Goal: Information Seeking & Learning: Check status

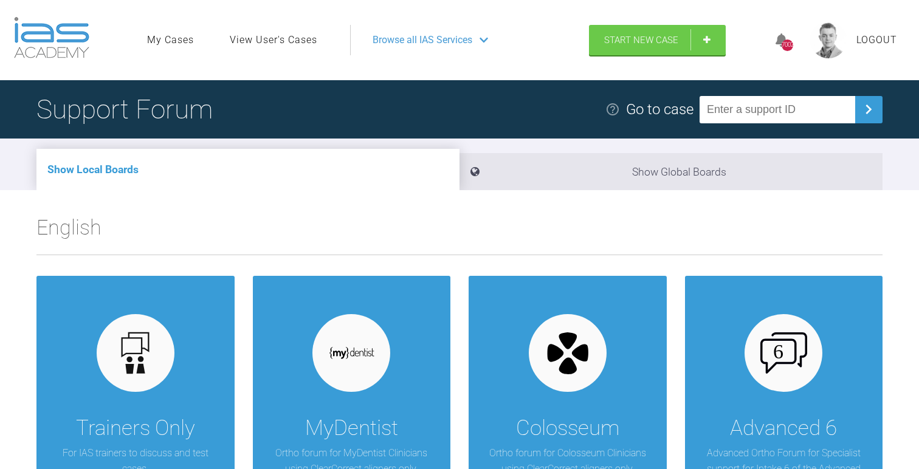
click at [278, 32] on link "View User's Cases" at bounding box center [274, 40] width 88 height 16
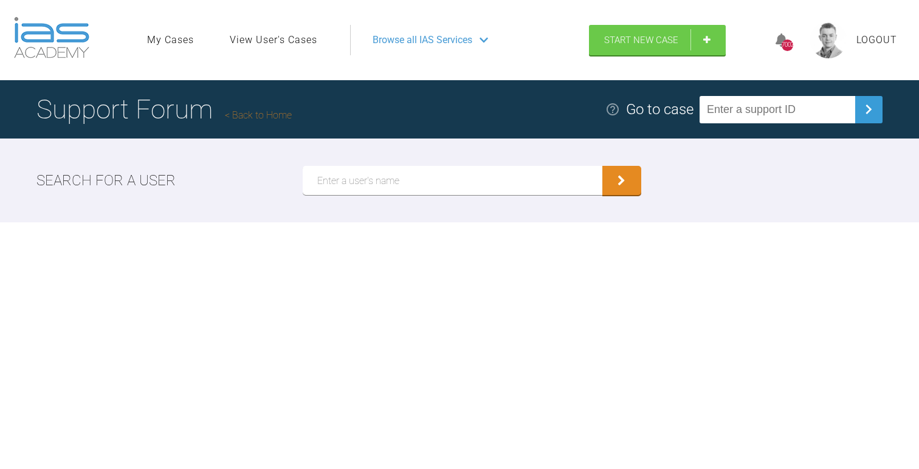
click at [403, 185] on input "text" at bounding box center [453, 180] width 300 height 29
click at [603, 166] on button "submit" at bounding box center [622, 180] width 39 height 29
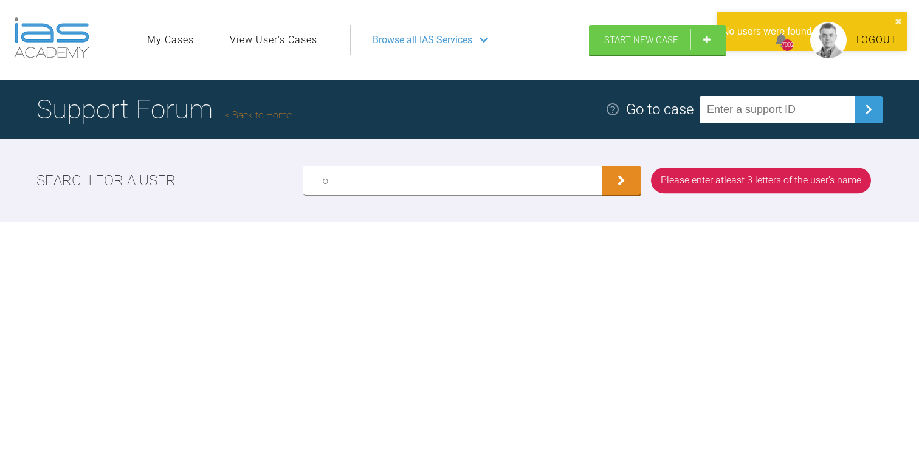
type input "T"
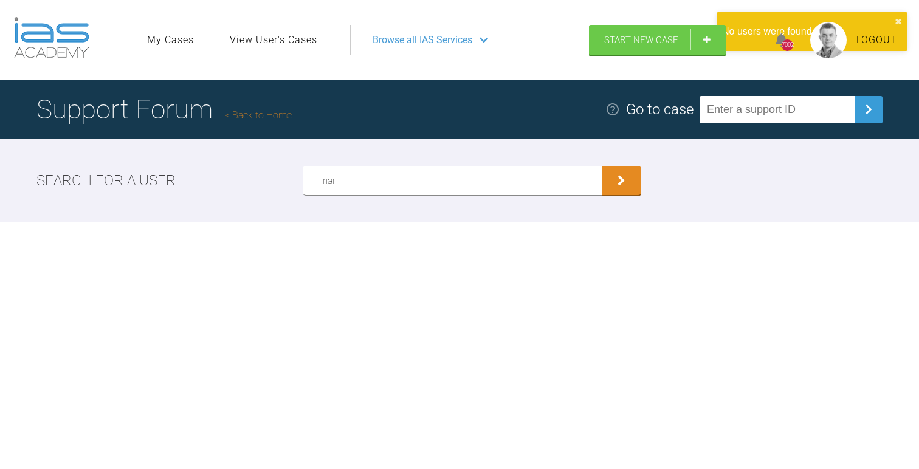
type input "Friar"
click at [603, 166] on button "submit" at bounding box center [622, 180] width 39 height 29
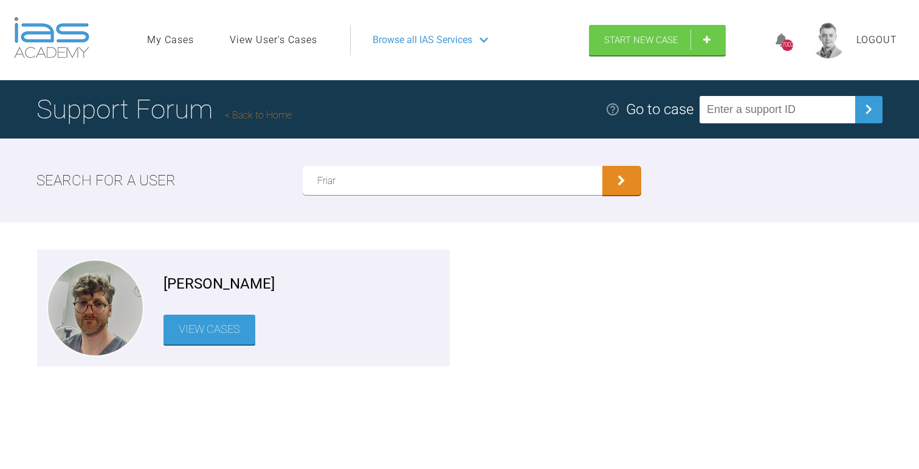
click at [197, 340] on link "View Cases" at bounding box center [210, 330] width 92 height 30
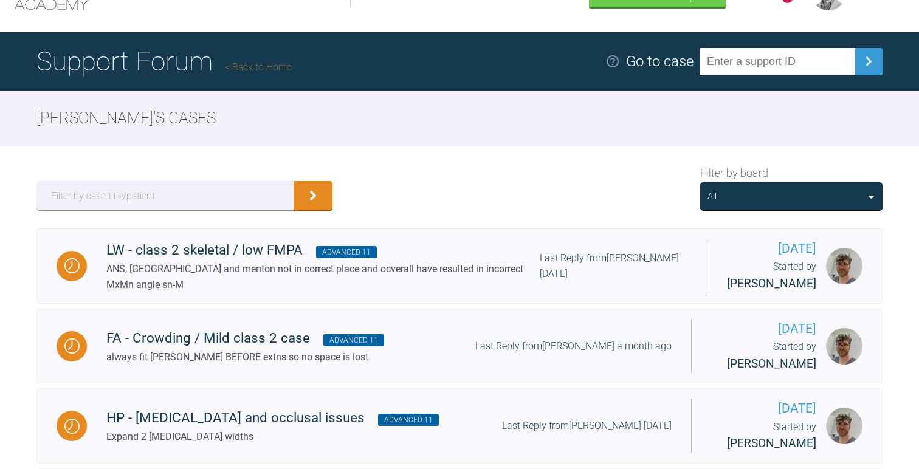
scroll to position [50, 0]
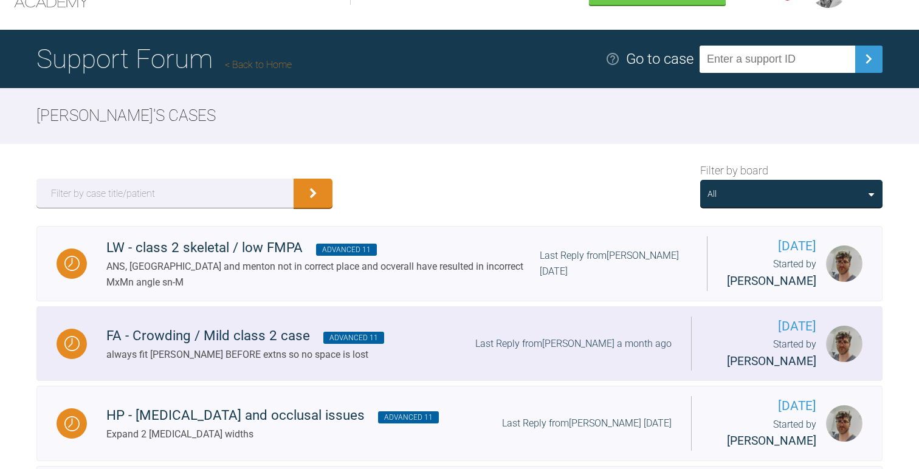
click at [313, 347] on div "FA - Crowding / Mild class 2 case Advanced 11" at bounding box center [245, 336] width 278 height 22
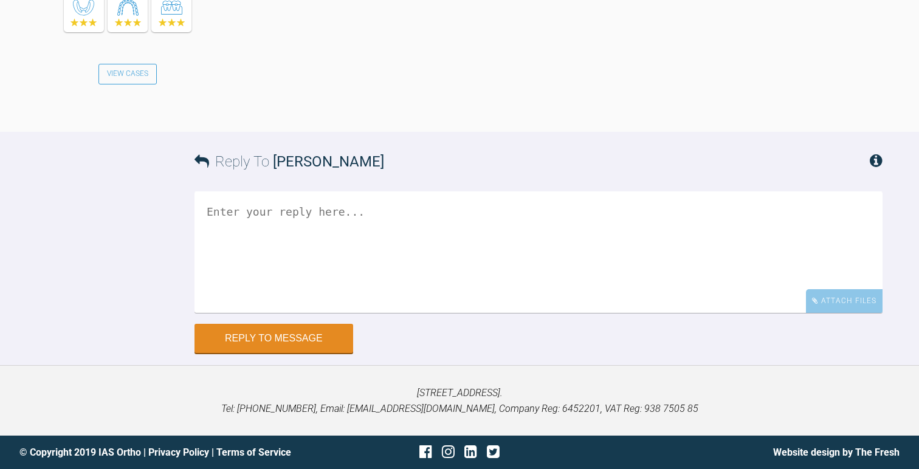
scroll to position [5048, 0]
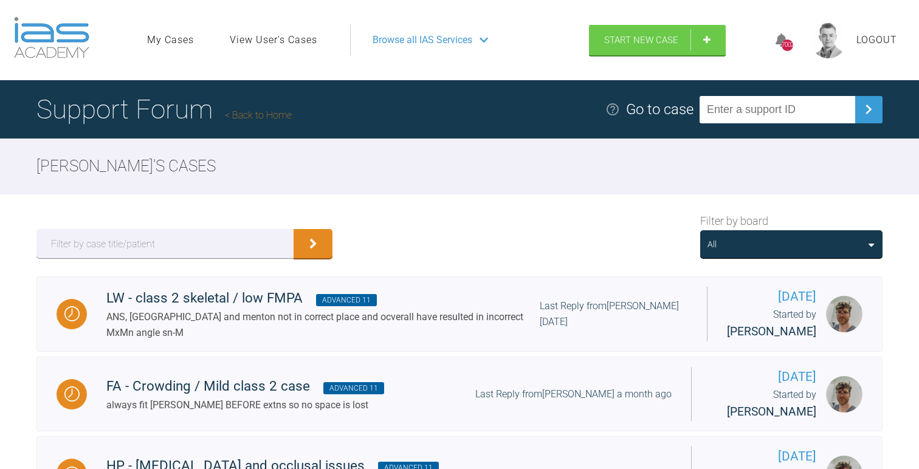
click at [792, 234] on div "All" at bounding box center [791, 244] width 182 height 28
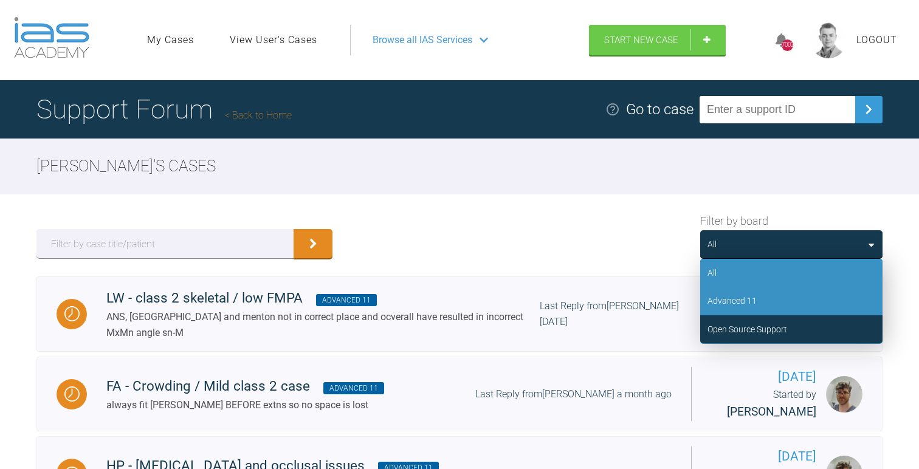
click at [751, 306] on div "Advanced 11" at bounding box center [732, 300] width 49 height 13
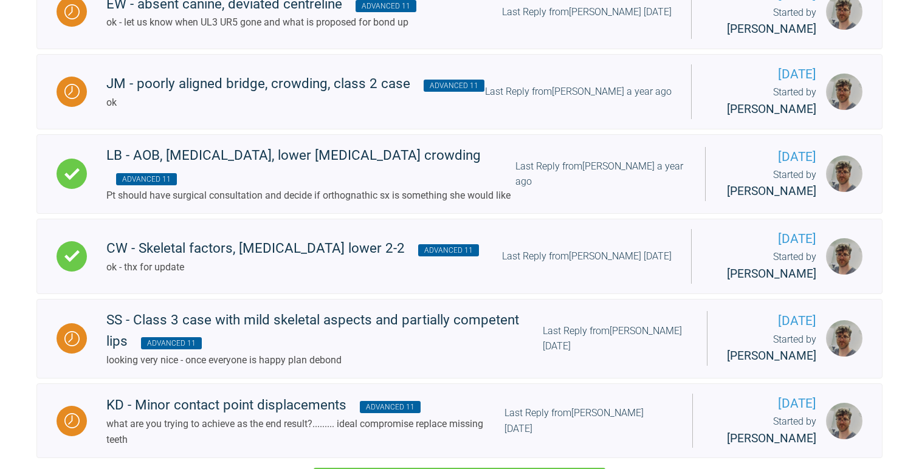
scroll to position [1471, 0]
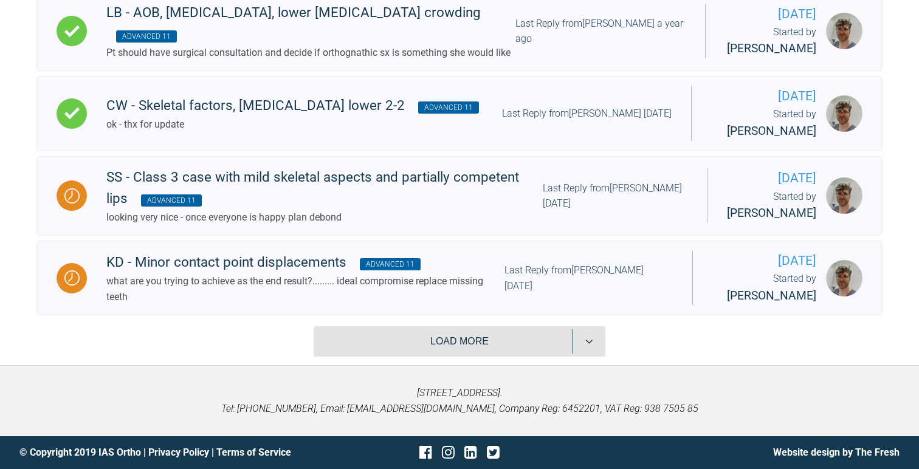
click at [421, 345] on button "Load more" at bounding box center [460, 342] width 292 height 30
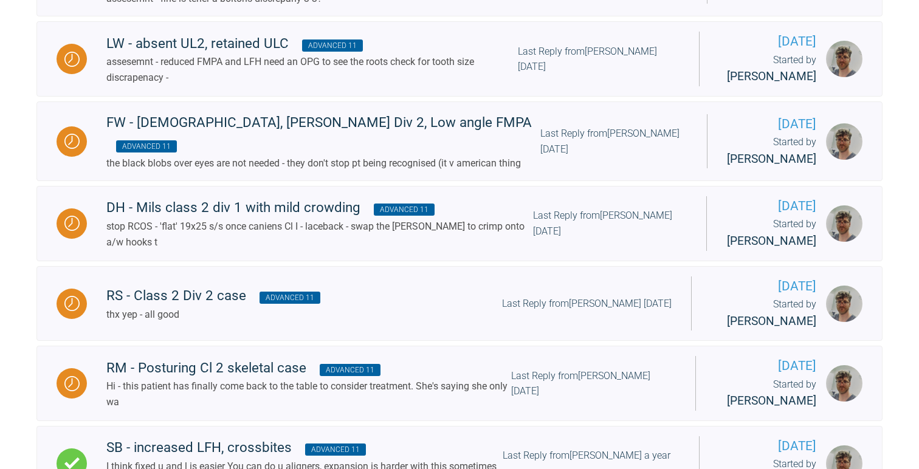
scroll to position [0, 0]
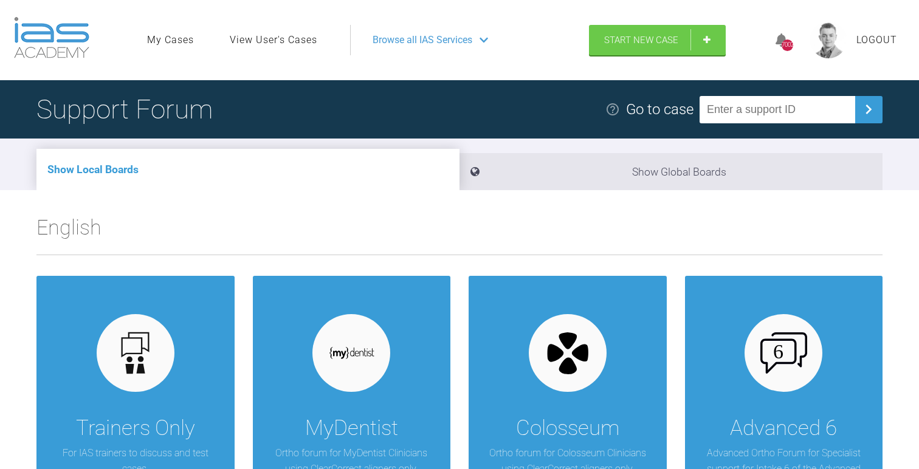
click at [757, 115] on input "text" at bounding box center [778, 109] width 156 height 27
paste input "AL8KXPW5"
type input "AL8KXPW5"
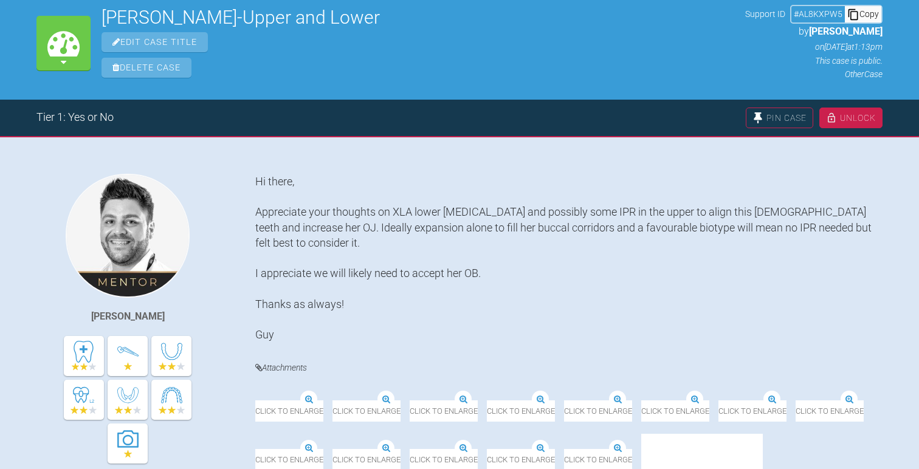
scroll to position [58, 0]
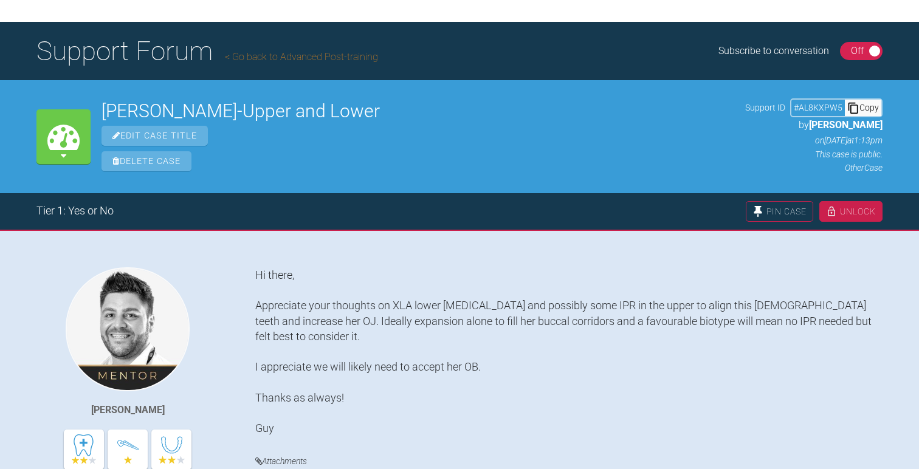
click at [868, 110] on div "Copy" at bounding box center [863, 108] width 36 height 16
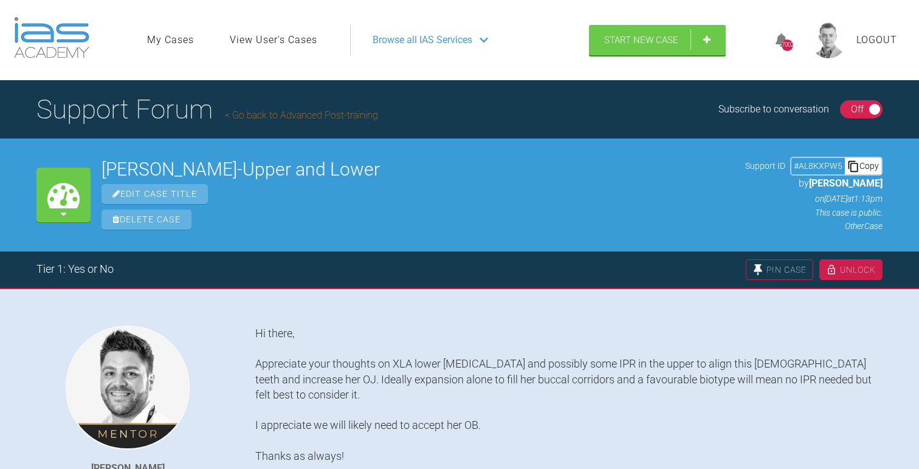
click at [860, 167] on div "Copy" at bounding box center [863, 166] width 36 height 16
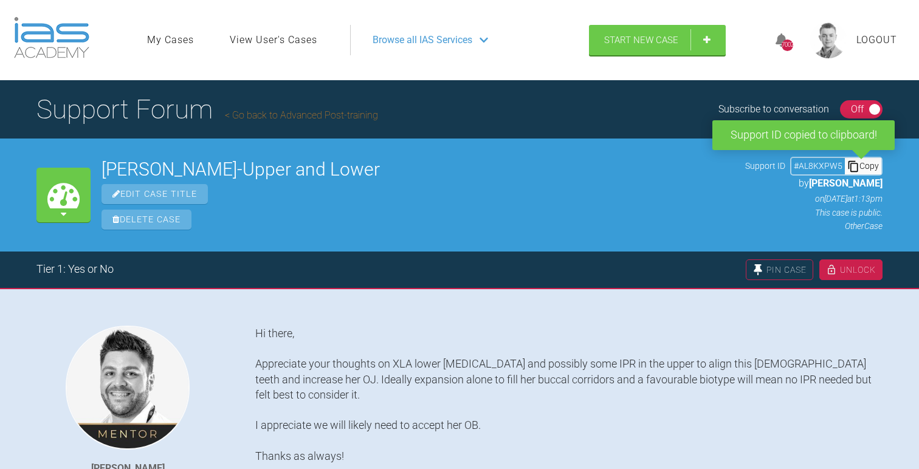
click at [457, 29] on div "Browse all IAS Services" at bounding box center [465, 40] width 206 height 30
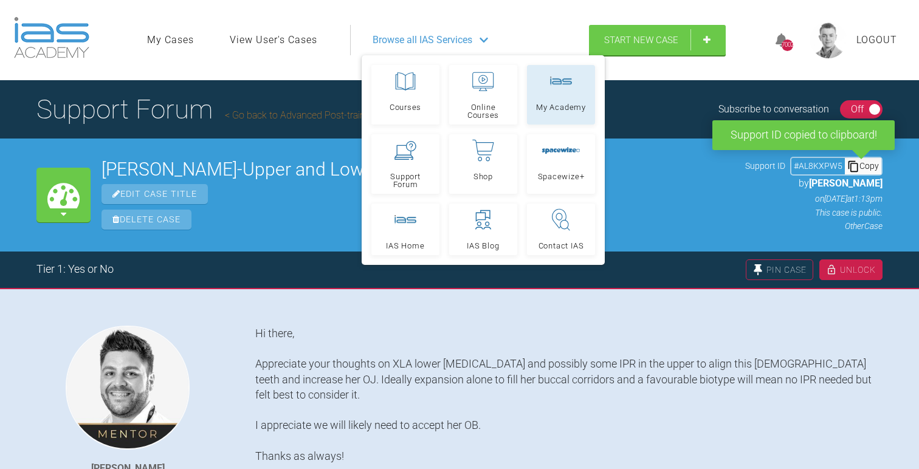
click at [565, 83] on rect at bounding box center [561, 81] width 22 height 9
